Goal: Purchase product/service

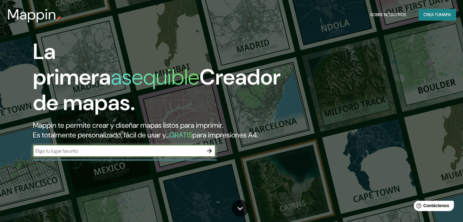
click at [112, 154] on input "text" at bounding box center [118, 150] width 170 height 7
type input "getaria"
click at [208, 154] on icon "button" at bounding box center [209, 150] width 7 height 7
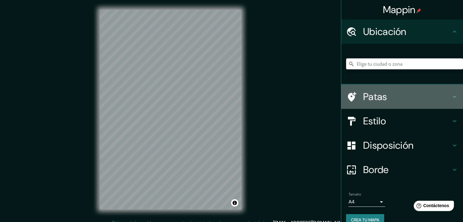
click at [367, 95] on font "Patas" at bounding box center [375, 96] width 24 height 13
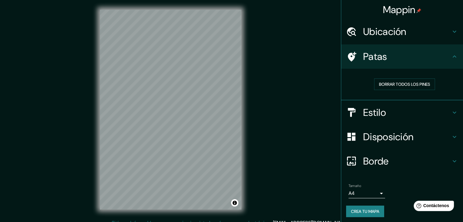
click at [401, 56] on h4 "Patas" at bounding box center [407, 56] width 88 height 12
click at [391, 29] on font "Ubicación" at bounding box center [384, 31] width 43 height 13
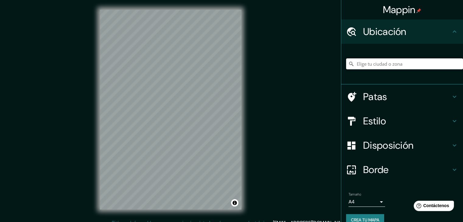
click at [383, 68] on input "Elige tu ciudad o zona" at bounding box center [404, 63] width 117 height 11
click at [368, 64] on input "Guéthary, Pirineos Atlánticos, [GEOGRAPHIC_DATA]" at bounding box center [404, 63] width 117 height 11
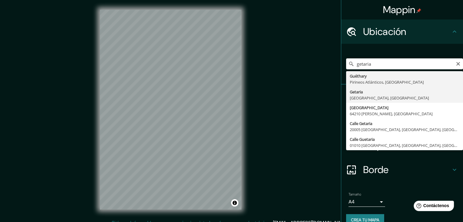
type input "[GEOGRAPHIC_DATA], [GEOGRAPHIC_DATA], [GEOGRAPHIC_DATA]"
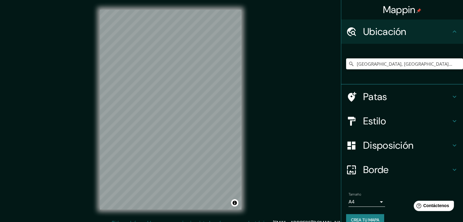
click at [411, 120] on h4 "Estilo" at bounding box center [407, 121] width 88 height 12
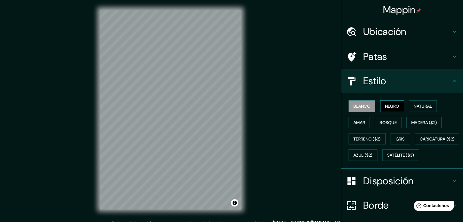
click at [386, 105] on font "Negro" at bounding box center [392, 105] width 14 height 5
click at [415, 108] on font "Natural" at bounding box center [422, 105] width 18 height 5
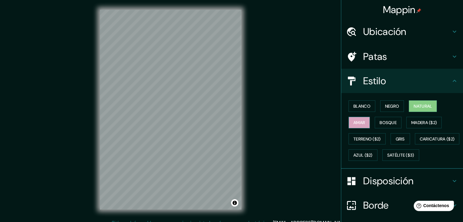
click at [357, 123] on font "Amar" at bounding box center [359, 122] width 12 height 5
click at [383, 122] on font "Bosque" at bounding box center [387, 122] width 17 height 5
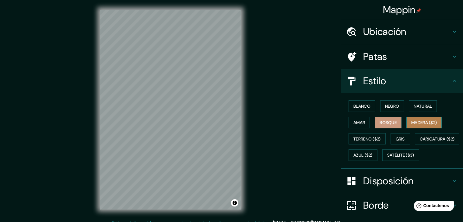
click at [416, 123] on font "Madera ($2)" at bounding box center [424, 122] width 26 height 5
click at [391, 120] on font "Bosque" at bounding box center [387, 122] width 17 height 5
click at [369, 140] on font "Terreno ($2)" at bounding box center [366, 138] width 27 height 5
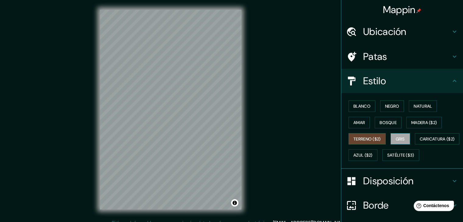
click at [400, 137] on font "Gris" at bounding box center [399, 138] width 9 height 5
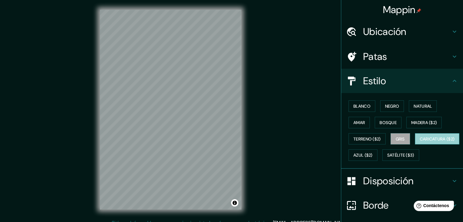
click at [419, 142] on font "Caricatura ($2)" at bounding box center [436, 138] width 35 height 5
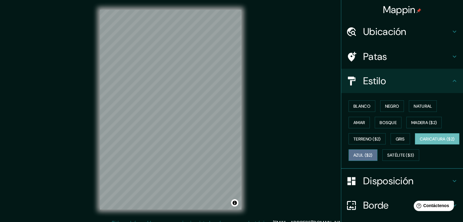
click at [372, 153] on font "Azul ($2)" at bounding box center [362, 155] width 19 height 5
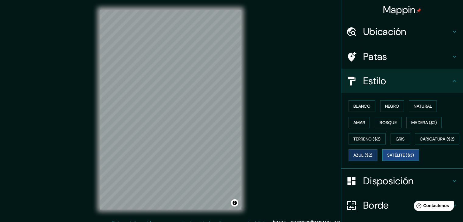
click at [387, 159] on font "Satélite ($3)" at bounding box center [400, 155] width 27 height 8
click at [419, 142] on font "Caricatura ($2)" at bounding box center [436, 138] width 35 height 5
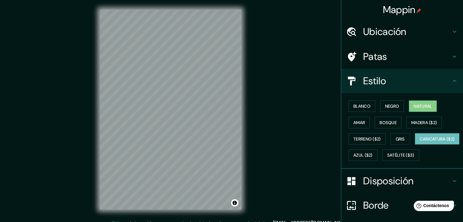
click at [413, 106] on font "Natural" at bounding box center [422, 105] width 18 height 5
click at [369, 187] on font "Disposición" at bounding box center [388, 181] width 50 height 13
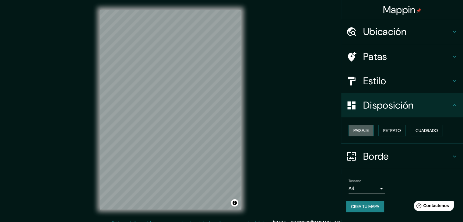
click at [364, 131] on font "Paisaje" at bounding box center [360, 130] width 15 height 5
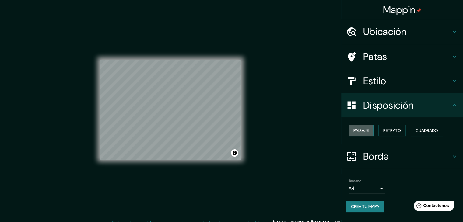
click at [364, 131] on font "Paisaje" at bounding box center [360, 130] width 15 height 5
click at [386, 130] on font "Retrato" at bounding box center [392, 130] width 18 height 5
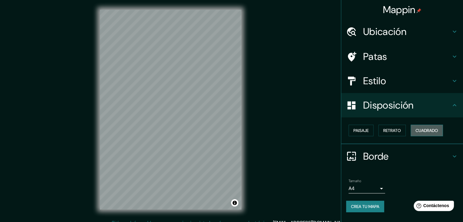
click at [419, 129] on font "Cuadrado" at bounding box center [426, 130] width 23 height 5
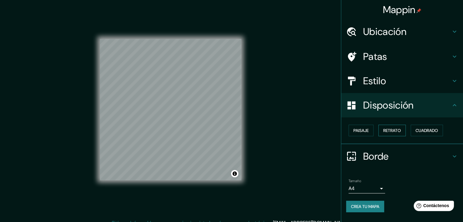
click at [400, 130] on font "Retrato" at bounding box center [392, 130] width 18 height 5
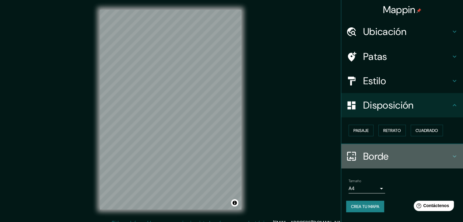
click at [393, 154] on h4 "Borde" at bounding box center [407, 156] width 88 height 12
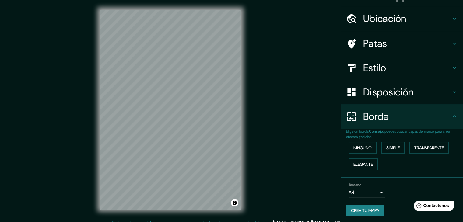
scroll to position [14, 0]
click at [359, 144] on font "Ninguno" at bounding box center [362, 146] width 18 height 5
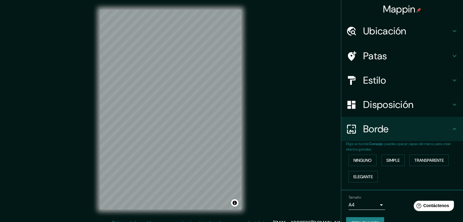
scroll to position [0, 0]
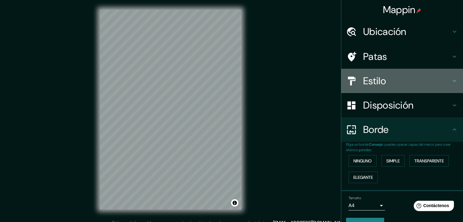
click at [380, 83] on font "Estilo" at bounding box center [374, 81] width 23 height 13
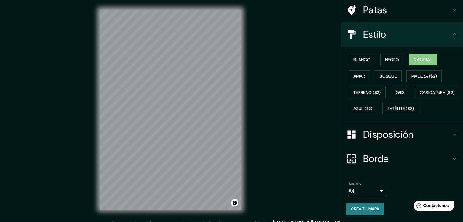
scroll to position [61, 0]
click at [436, 159] on h4 "Borde" at bounding box center [407, 159] width 88 height 12
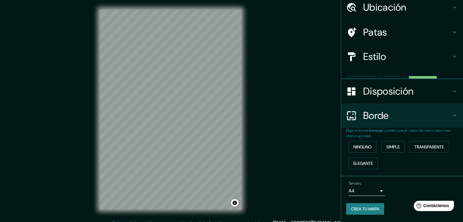
scroll to position [14, 0]
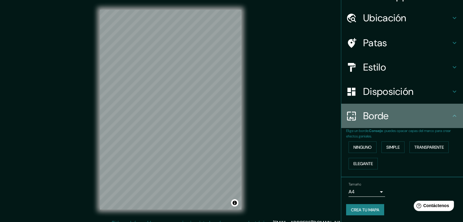
click at [441, 116] on h4 "Borde" at bounding box center [407, 116] width 88 height 12
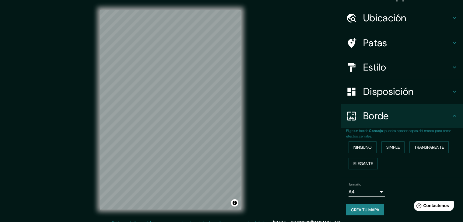
click at [450, 117] on icon at bounding box center [453, 115] width 7 height 7
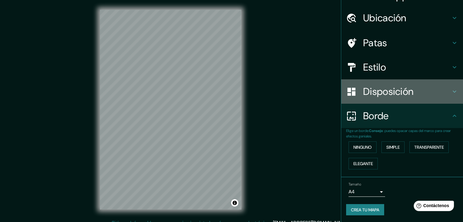
click at [451, 96] on div "Disposición" at bounding box center [402, 91] width 122 height 24
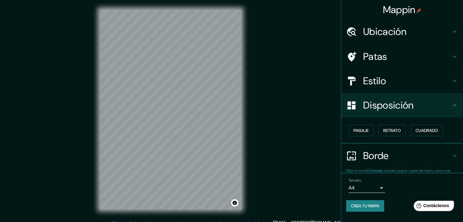
scroll to position [0, 0]
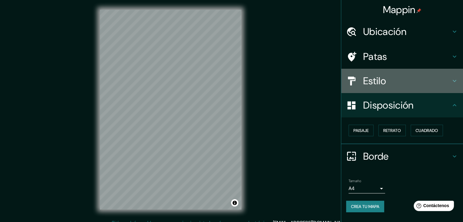
click at [449, 78] on h4 "Estilo" at bounding box center [407, 81] width 88 height 12
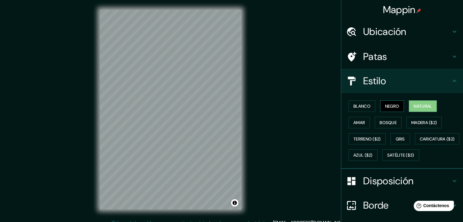
click at [385, 105] on font "Negro" at bounding box center [392, 105] width 14 height 5
click at [386, 128] on div "Blanco Negro Natural [PERSON_NAME] ($2) Terreno ($2) Gris Caricatura ($2) Azul …" at bounding box center [404, 130] width 117 height 65
click at [386, 126] on button "Bosque" at bounding box center [387, 123] width 27 height 12
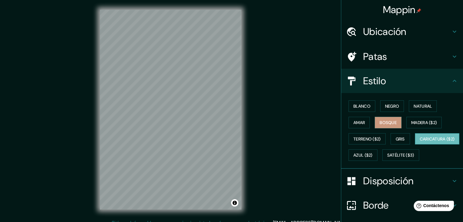
click at [419, 142] on font "Caricatura ($2)" at bounding box center [436, 138] width 35 height 5
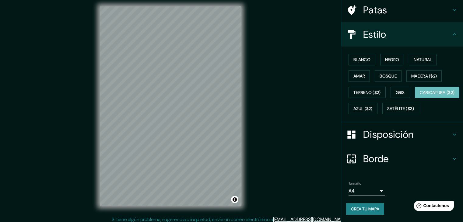
scroll to position [7, 0]
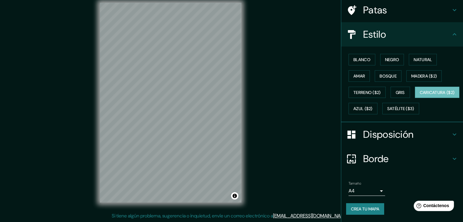
click at [365, 210] on font "Crea tu mapa" at bounding box center [365, 208] width 28 height 5
